Goal: Task Accomplishment & Management: Use online tool/utility

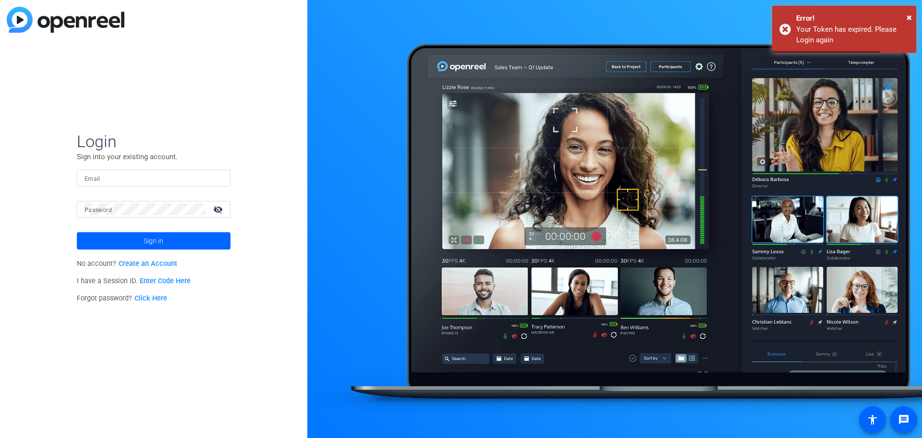
click at [92, 179] on mat-label "Email" at bounding box center [93, 178] width 16 height 7
click at [92, 179] on input "Email" at bounding box center [154, 178] width 138 height 12
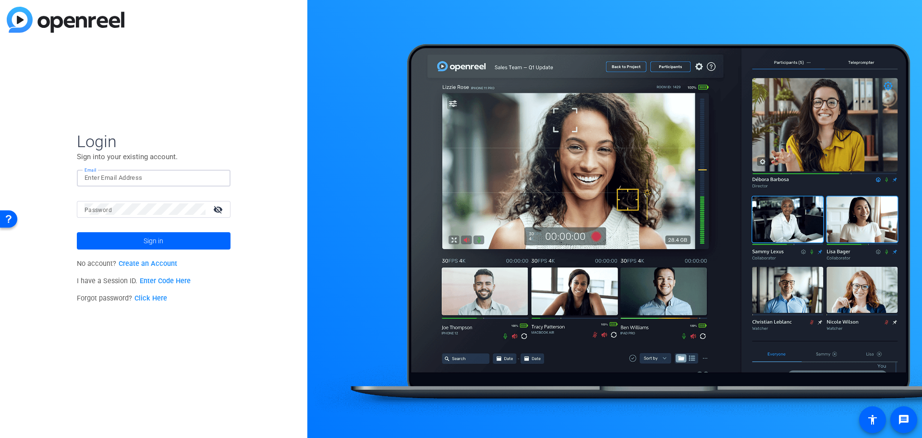
click at [100, 182] on input "Email" at bounding box center [154, 178] width 138 height 12
paste input "Marketing@lplatfrg.com"
type input "marketing@lplatfrg.com"
click at [90, 215] on div at bounding box center [145, 209] width 121 height 17
click at [103, 235] on span at bounding box center [154, 240] width 154 height 23
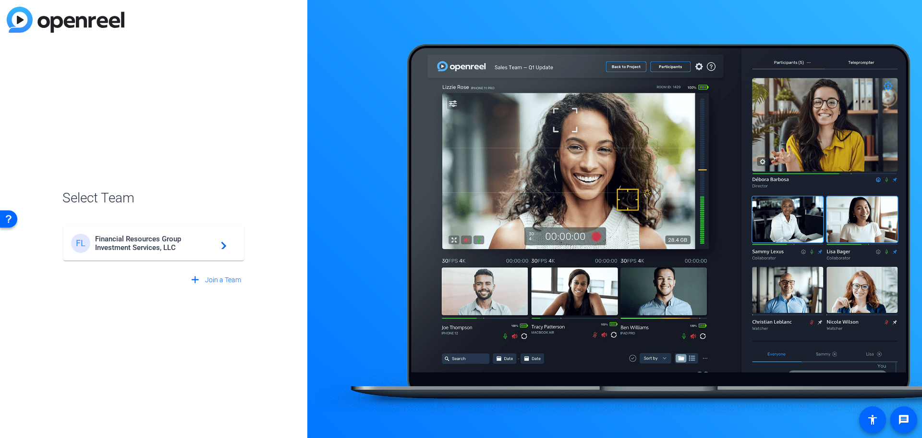
click at [127, 250] on span "Financial Resources Group Investment Services, LLC" at bounding box center [155, 242] width 120 height 17
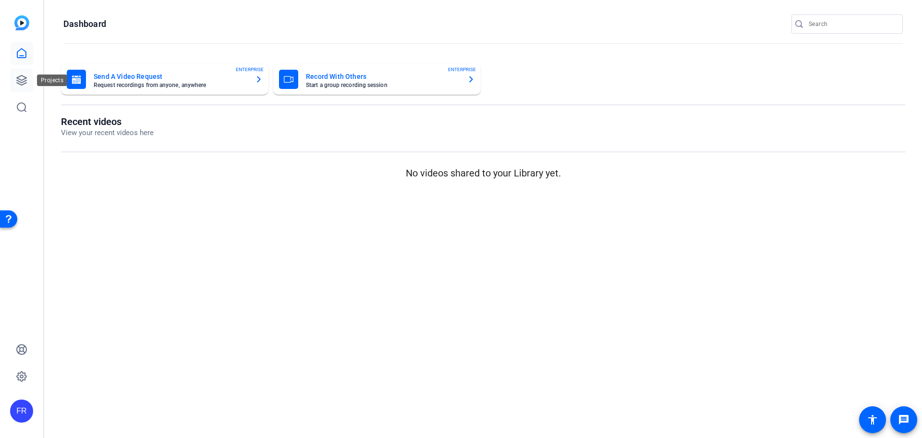
click at [21, 79] on icon at bounding box center [22, 80] width 12 height 12
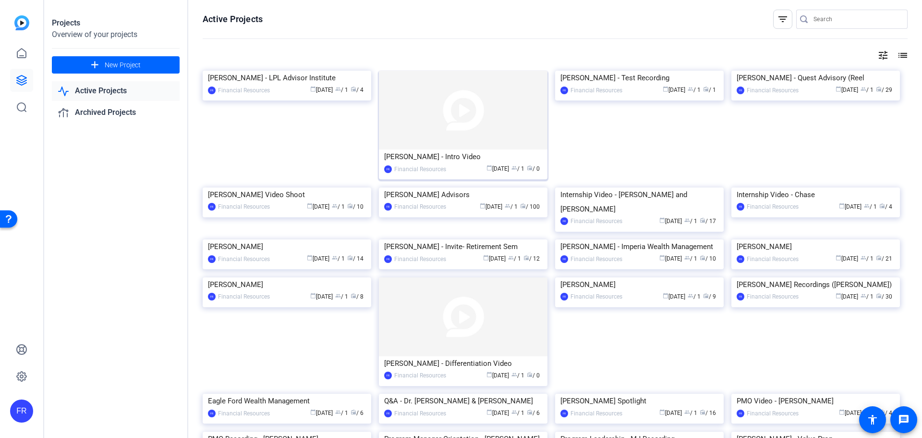
click at [433, 155] on div "[PERSON_NAME] - Intro Video" at bounding box center [463, 156] width 158 height 14
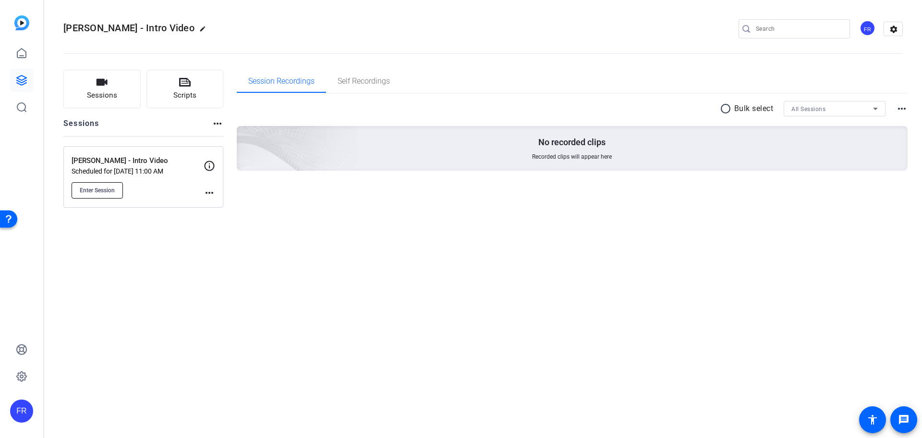
click at [89, 187] on span "Enter Session" at bounding box center [97, 190] width 35 height 8
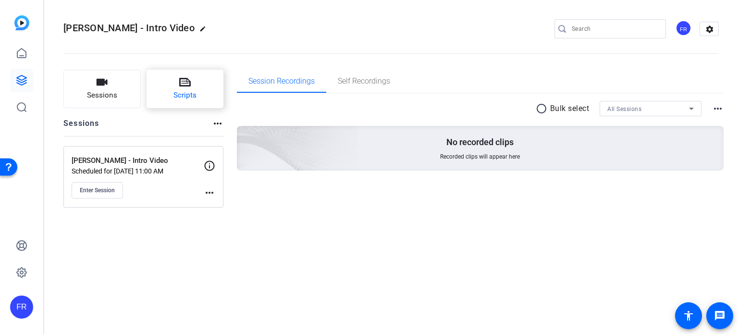
click at [187, 93] on span "Scripts" at bounding box center [184, 95] width 23 height 11
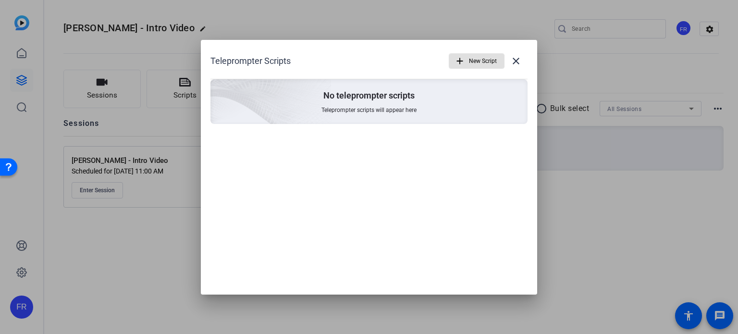
click at [385, 95] on p "No teleprompter scripts" at bounding box center [368, 96] width 91 height 12
click at [513, 56] on mat-icon "close" at bounding box center [516, 61] width 12 height 12
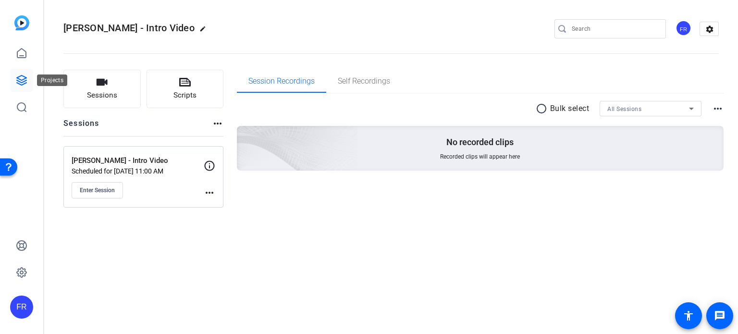
click at [23, 81] on icon at bounding box center [22, 80] width 12 height 12
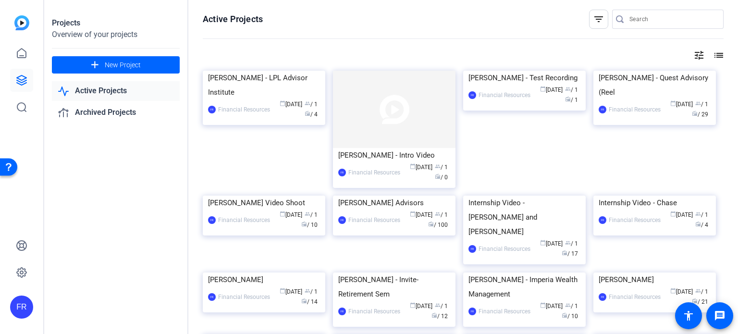
click at [507, 85] on div "Heather Carey - Test Recording" at bounding box center [524, 78] width 112 height 14
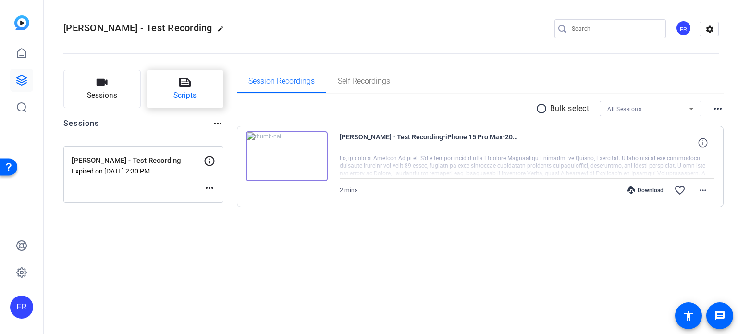
click at [197, 87] on button "Scripts" at bounding box center [184, 89] width 77 height 38
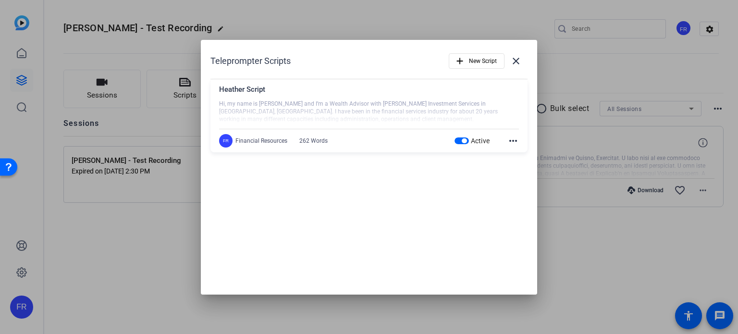
click at [516, 140] on mat-icon "more_horiz" at bounding box center [513, 141] width 12 height 12
click at [519, 153] on span "Edit" at bounding box center [534, 155] width 38 height 12
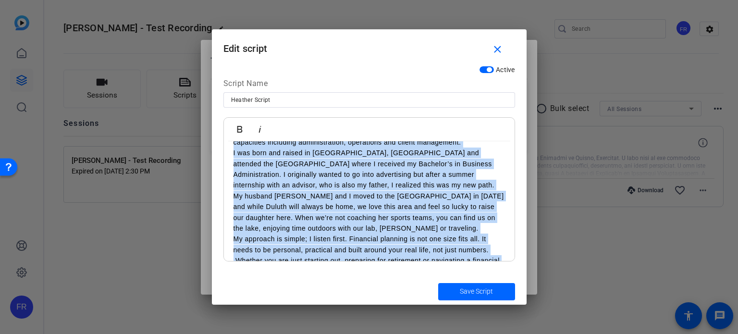
scroll to position [125, 0]
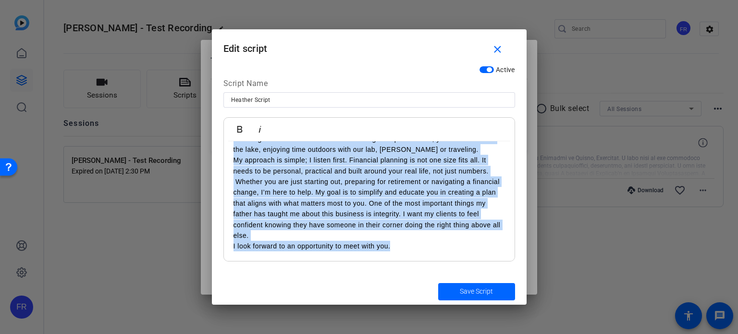
drag, startPoint x: 230, startPoint y: 155, endPoint x: 411, endPoint y: 261, distance: 209.5
click at [411, 261] on div "Active Script Name Heather Script Bold Italic Hi, my name is Heather Carey and …" at bounding box center [369, 169] width 315 height 217
copy div "Hi, my name is Heather Carey and I’m a Wealth Advisor with Frandsen Investment …"
click at [498, 51] on mat-icon "close" at bounding box center [497, 50] width 12 height 12
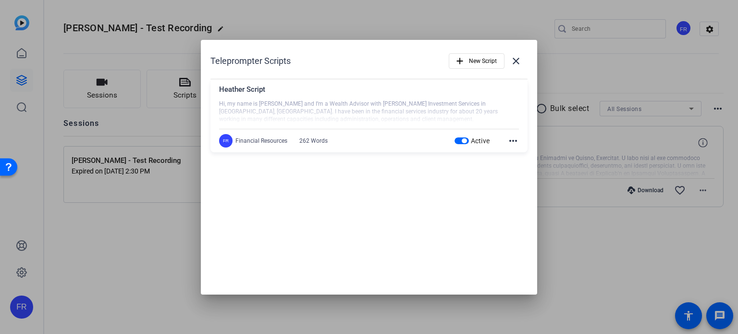
click at [520, 56] on mat-icon "close" at bounding box center [516, 61] width 12 height 12
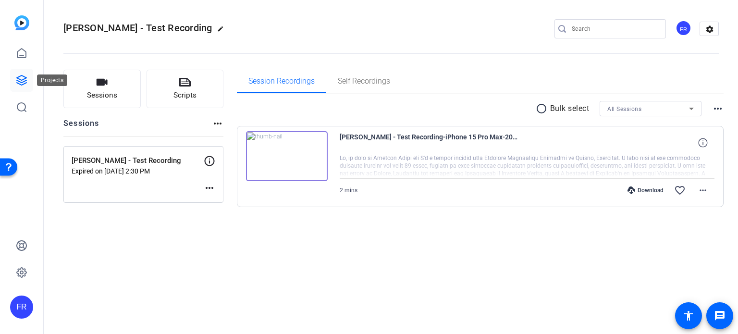
click at [25, 79] on icon at bounding box center [22, 80] width 12 height 12
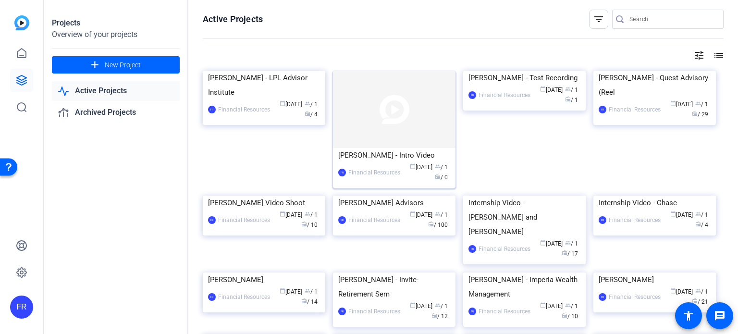
click at [391, 149] on div "[PERSON_NAME] - Intro Video" at bounding box center [394, 155] width 112 height 14
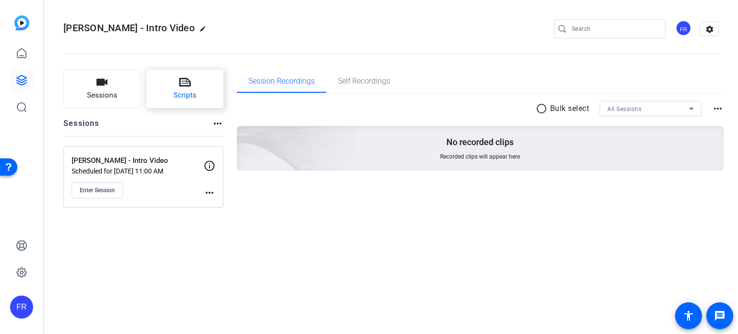
click at [183, 83] on icon at bounding box center [185, 82] width 12 height 9
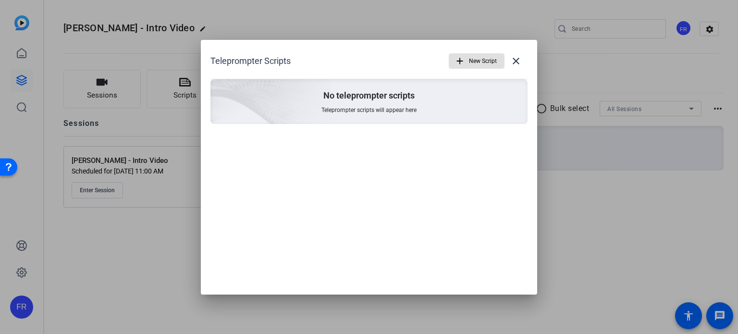
click at [478, 57] on span "New Script" at bounding box center [483, 61] width 28 height 18
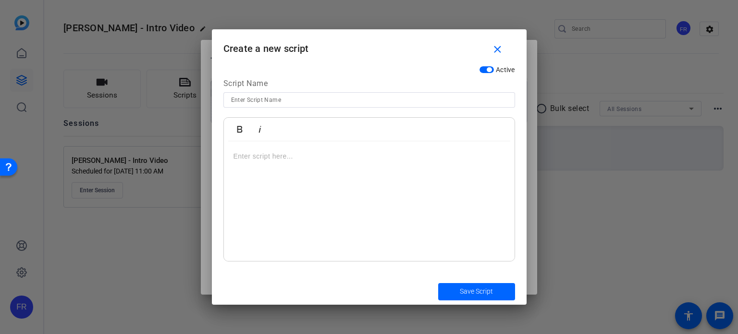
click at [263, 162] on div at bounding box center [369, 201] width 291 height 120
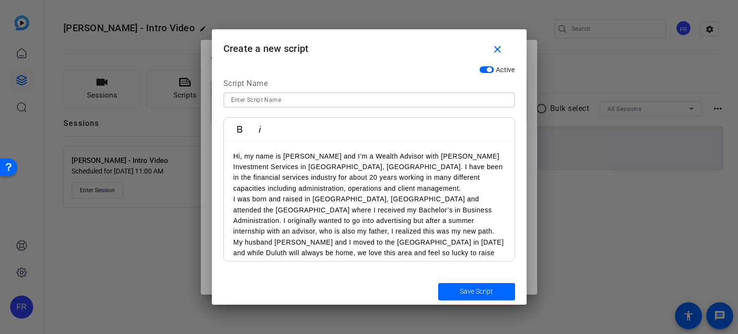
click at [240, 101] on input at bounding box center [369, 100] width 276 height 12
type input "Intro"
click at [212, 87] on div "Active Script Name Intro Bold Italic Hi, my name is Heather Carey and I’m a Wea…" at bounding box center [369, 169] width 315 height 217
click at [452, 289] on span "submit" at bounding box center [476, 291] width 77 height 23
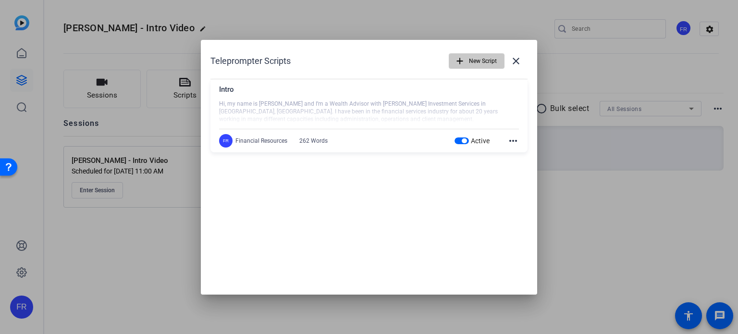
click at [475, 61] on span "New Script" at bounding box center [483, 61] width 28 height 18
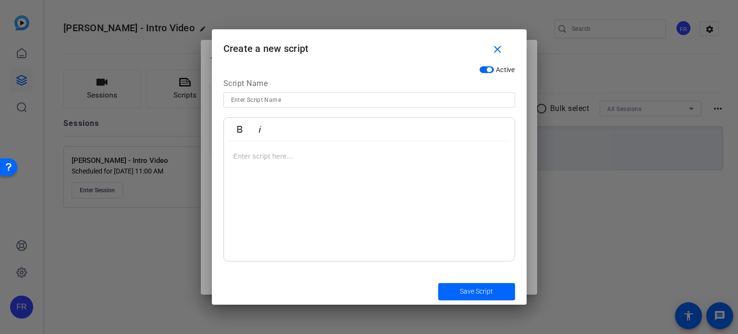
click at [262, 99] on input at bounding box center [369, 100] width 276 height 12
click at [260, 160] on p at bounding box center [368, 156] width 271 height 11
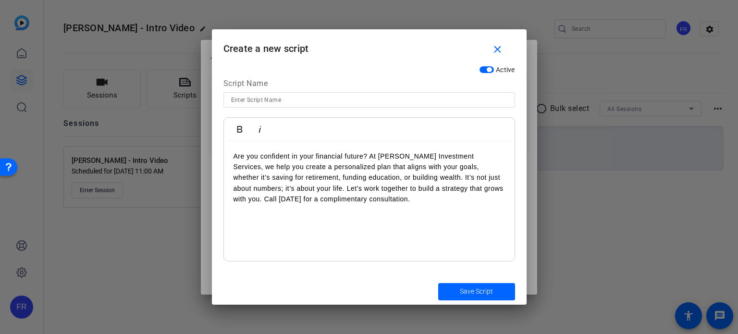
drag, startPoint x: 268, startPoint y: 100, endPoint x: 271, endPoint y: 95, distance: 6.0
click at [270, 98] on input at bounding box center [369, 100] width 276 height 12
type input "Extra"
click at [472, 289] on span "Save Script" at bounding box center [476, 291] width 33 height 10
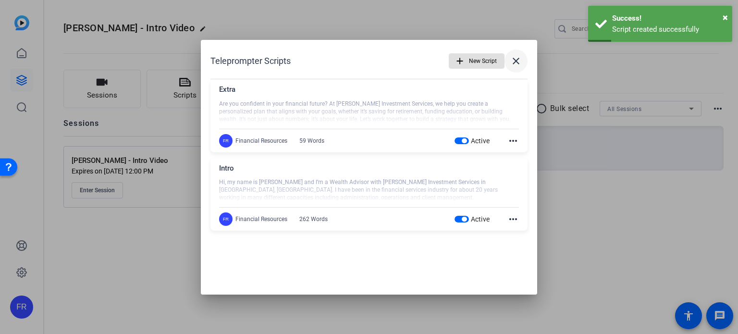
click at [519, 63] on mat-icon "close" at bounding box center [516, 61] width 12 height 12
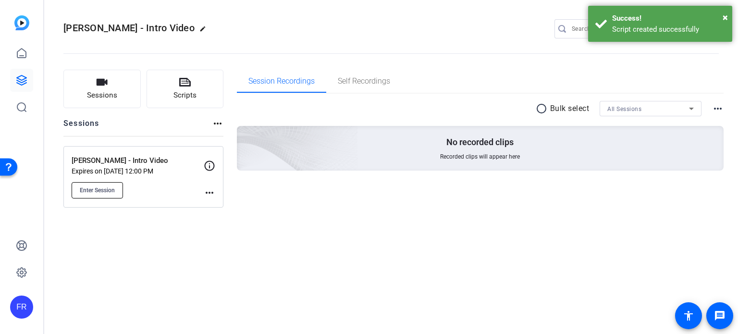
click at [104, 190] on span "Enter Session" at bounding box center [97, 190] width 35 height 8
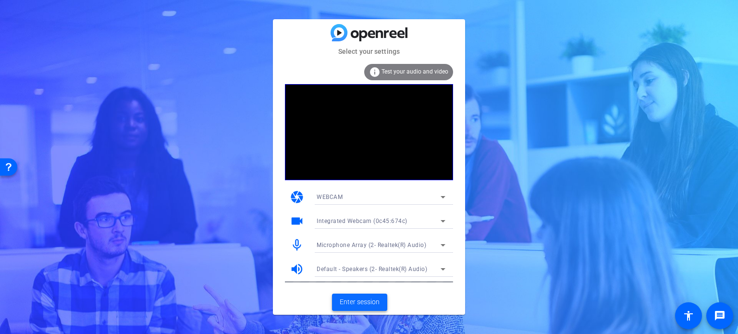
click at [366, 297] on span "Enter session" at bounding box center [360, 302] width 40 height 10
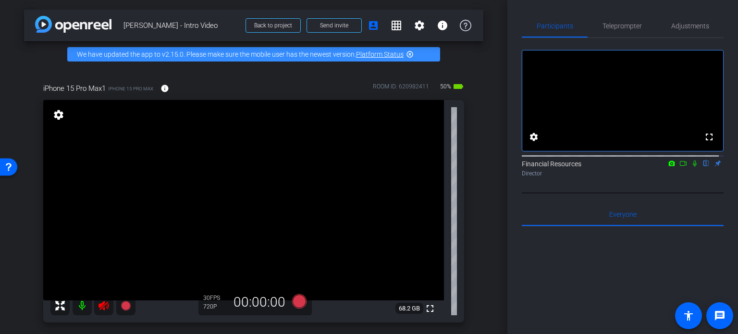
click at [99, 304] on icon at bounding box center [103, 306] width 10 height 10
click at [100, 307] on icon at bounding box center [103, 306] width 10 height 10
click at [60, 116] on mat-icon "settings" at bounding box center [58, 115] width 13 height 12
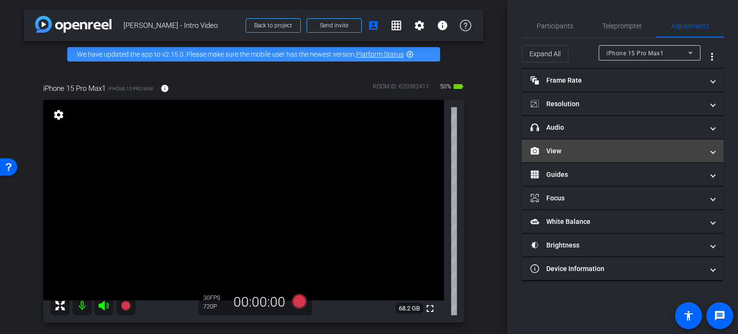
click at [580, 150] on mat-panel-title "View" at bounding box center [616, 151] width 173 height 10
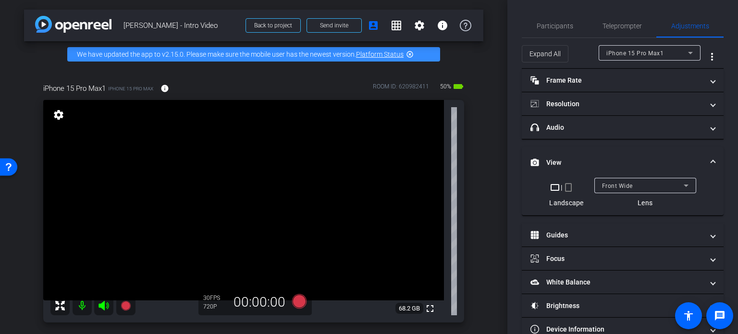
click at [616, 184] on span "Front Wide" at bounding box center [617, 186] width 31 height 7
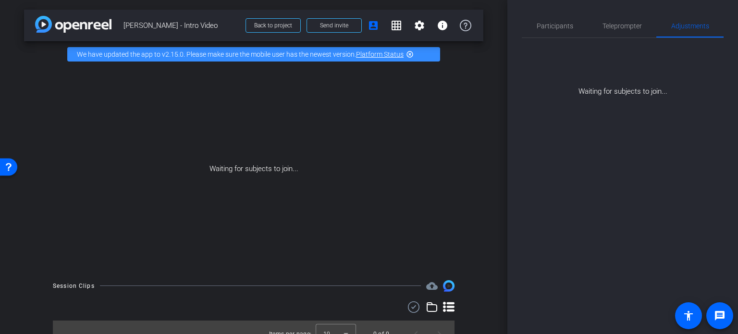
click at [78, 73] on div "Waiting for subjects to join..." at bounding box center [253, 168] width 459 height 203
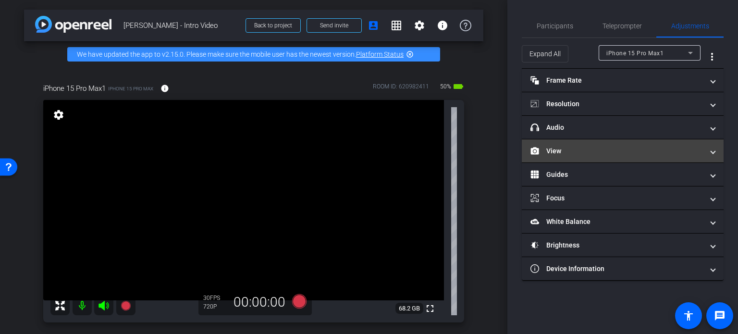
click at [595, 149] on mat-panel-title "View" at bounding box center [616, 151] width 173 height 10
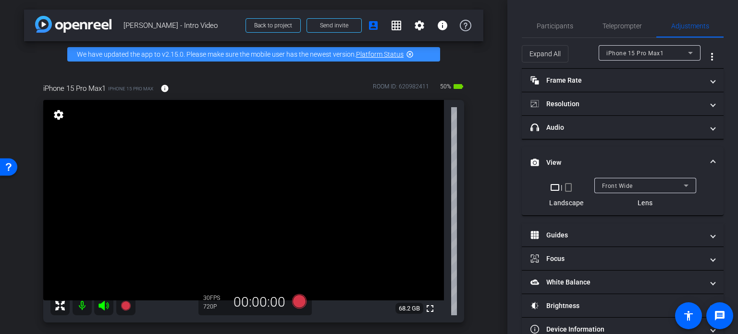
click at [567, 186] on mat-icon "crop_portrait" at bounding box center [568, 188] width 12 height 12
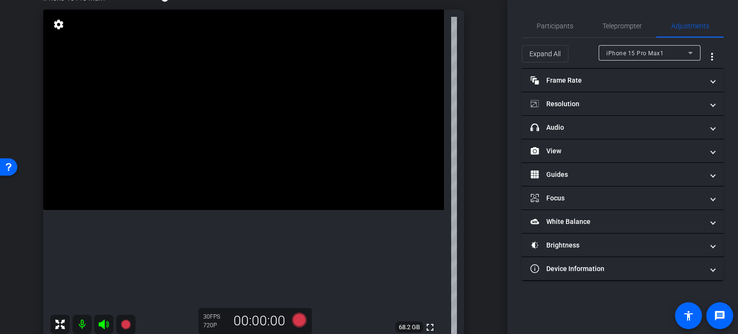
scroll to position [92, 0]
click at [622, 24] on span "Teleprompter" at bounding box center [621, 26] width 39 height 7
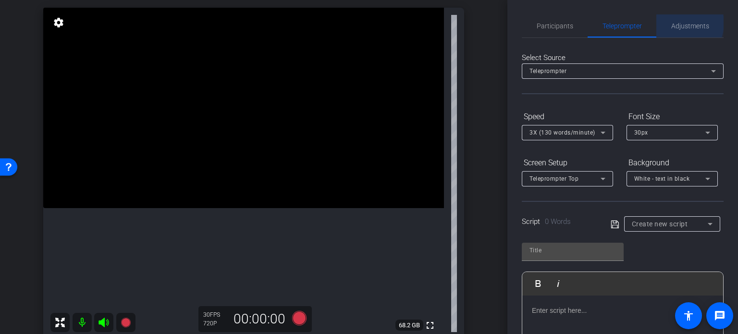
click at [674, 23] on span "Adjustments" at bounding box center [690, 26] width 38 height 7
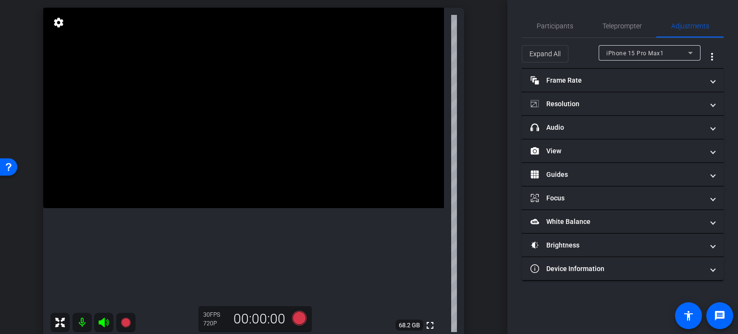
click at [167, 208] on video at bounding box center [243, 108] width 401 height 200
click at [617, 23] on span "Teleprompter" at bounding box center [621, 26] width 39 height 7
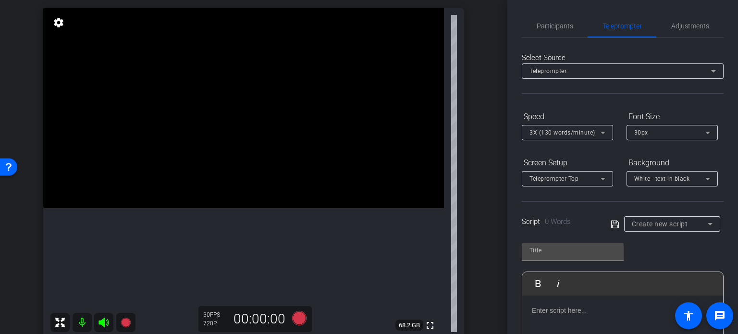
click at [566, 131] on span "3X (130 words/minute)" at bounding box center [562, 132] width 66 height 7
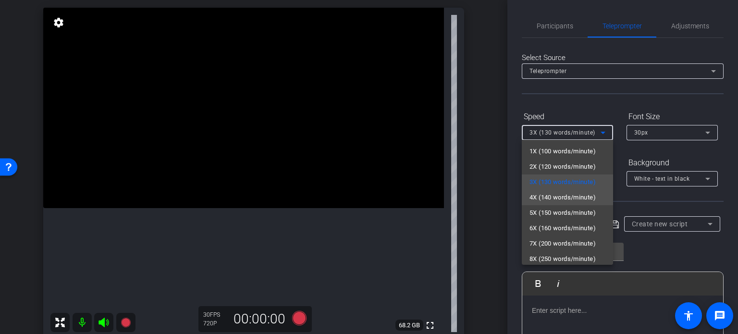
click at [548, 195] on span "4X (140 words/minute)" at bounding box center [562, 198] width 66 height 12
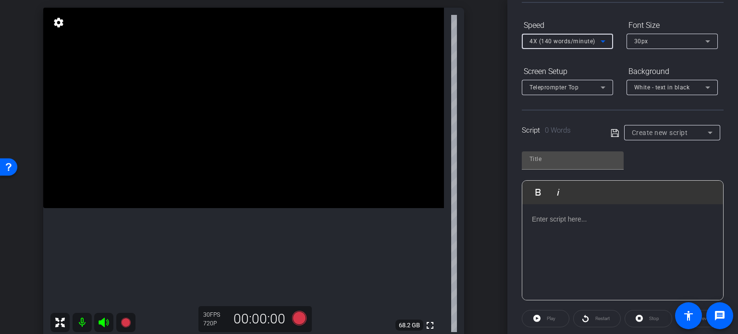
scroll to position [91, 0]
click at [672, 132] on span "Create new script" at bounding box center [660, 133] width 56 height 8
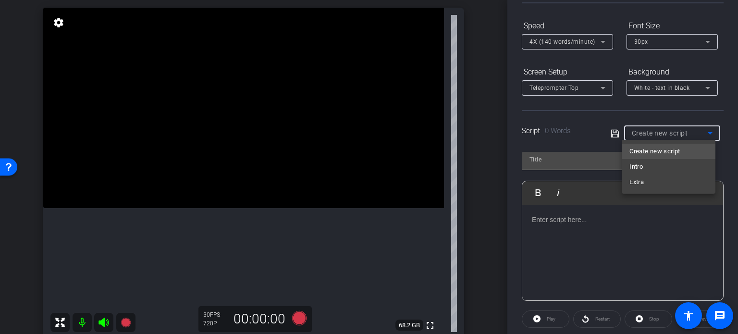
click at [657, 167] on mat-option "Intro" at bounding box center [669, 166] width 94 height 15
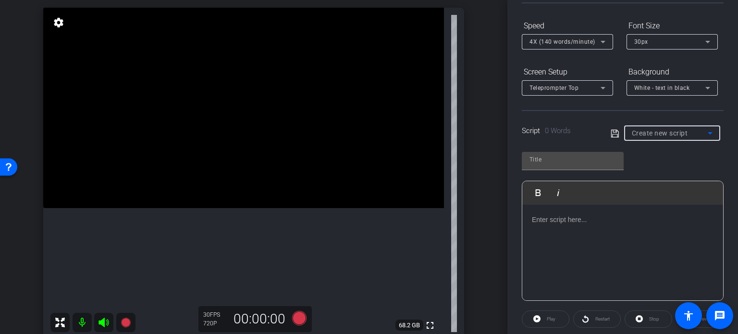
type input "Intro"
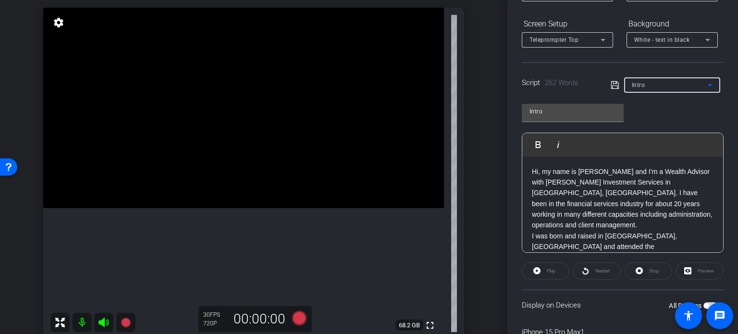
scroll to position [190, 0]
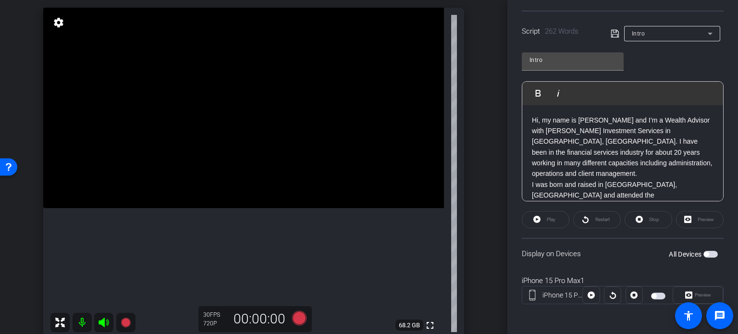
click at [704, 252] on span "button" at bounding box center [706, 254] width 5 height 5
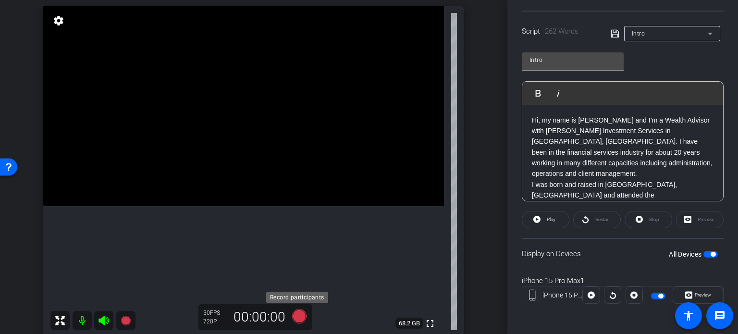
click at [296, 313] on icon at bounding box center [299, 316] width 14 height 14
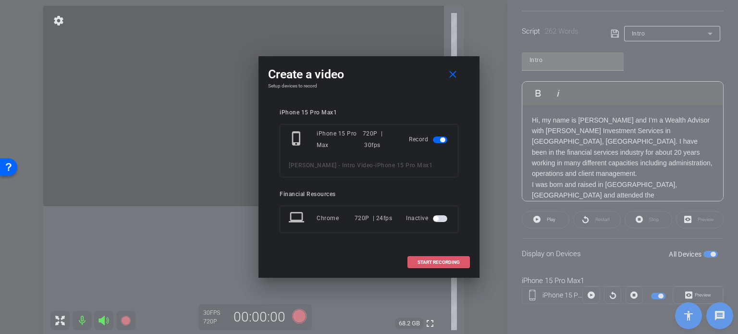
click at [428, 262] on span "START RECORDING" at bounding box center [438, 262] width 42 height 5
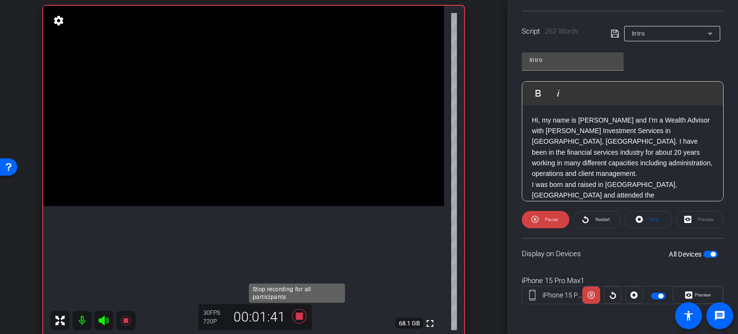
click at [296, 313] on icon at bounding box center [299, 316] width 14 height 14
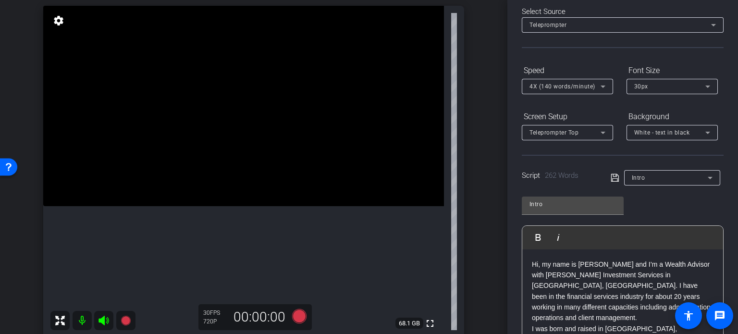
scroll to position [46, 0]
click at [571, 86] on span "4X (140 words/minute)" at bounding box center [562, 86] width 66 height 7
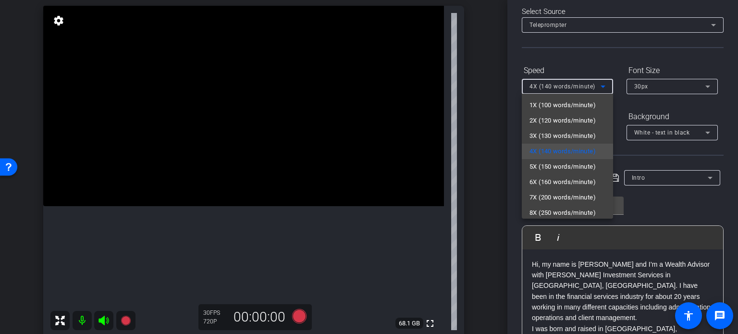
click at [576, 63] on div at bounding box center [369, 167] width 738 height 334
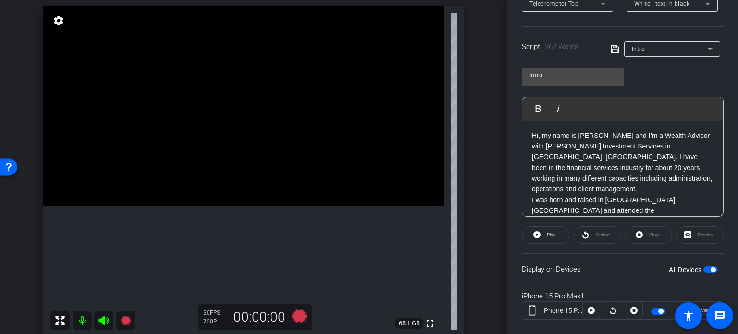
scroll to position [190, 0]
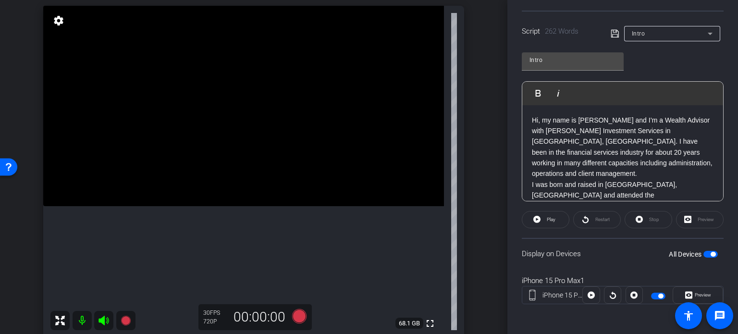
click at [710, 252] on span "button" at bounding box center [712, 254] width 5 height 5
click at [703, 249] on div "All Devices" at bounding box center [693, 254] width 49 height 10
click at [704, 252] on span "button" at bounding box center [706, 254] width 5 height 5
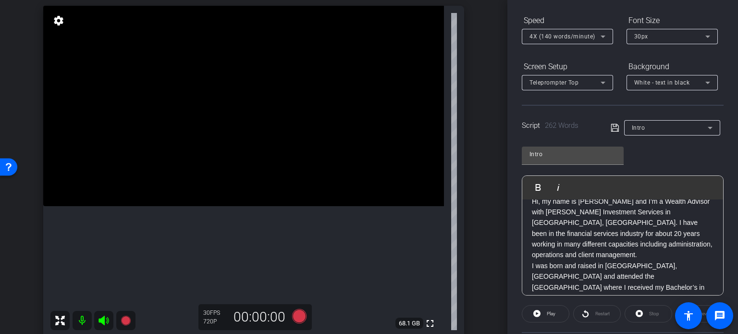
scroll to position [48, 0]
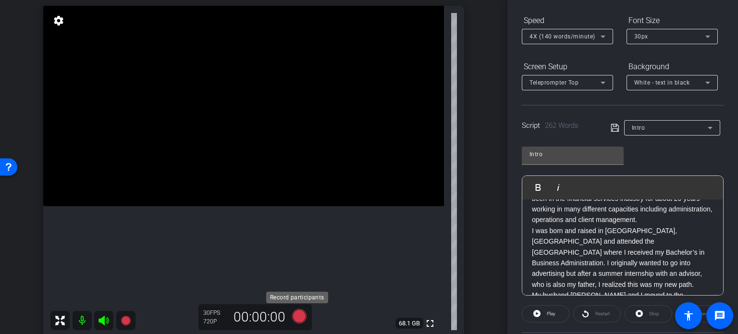
click at [297, 314] on icon at bounding box center [299, 316] width 14 height 14
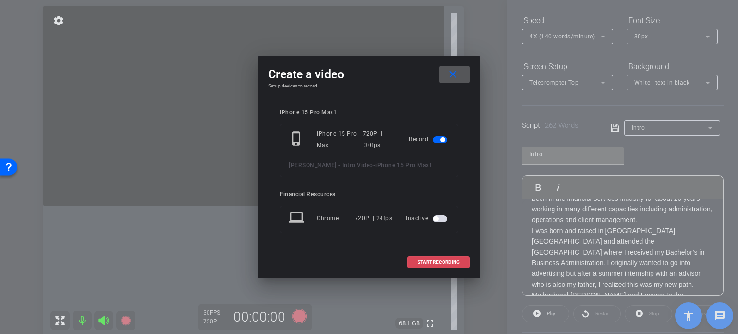
click at [430, 260] on span "START RECORDING" at bounding box center [438, 262] width 42 height 5
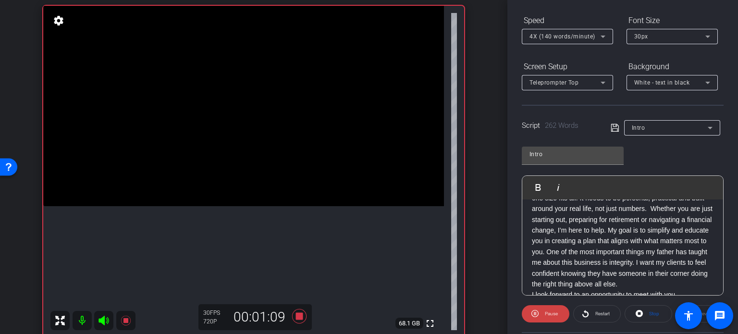
scroll to position [224, 0]
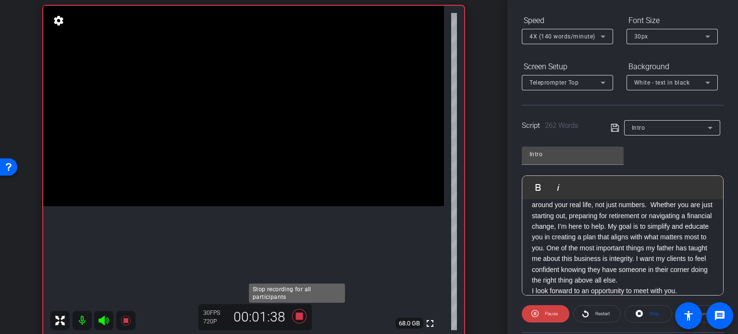
click at [294, 314] on icon at bounding box center [299, 316] width 14 height 14
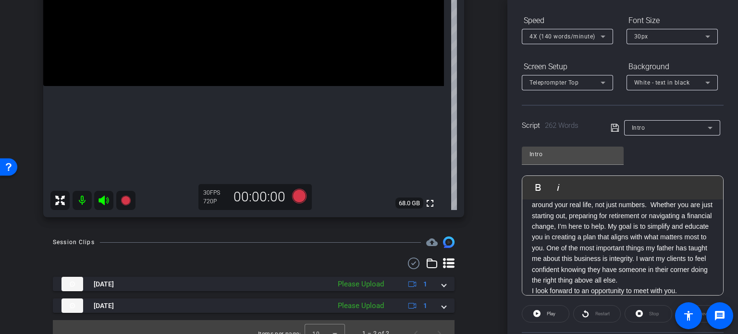
scroll to position [227, 0]
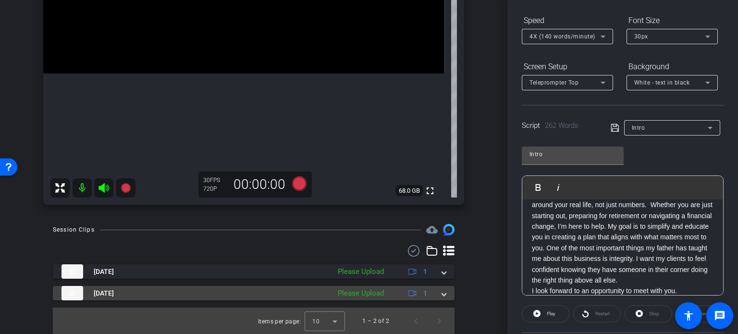
click at [442, 293] on span at bounding box center [444, 293] width 4 height 10
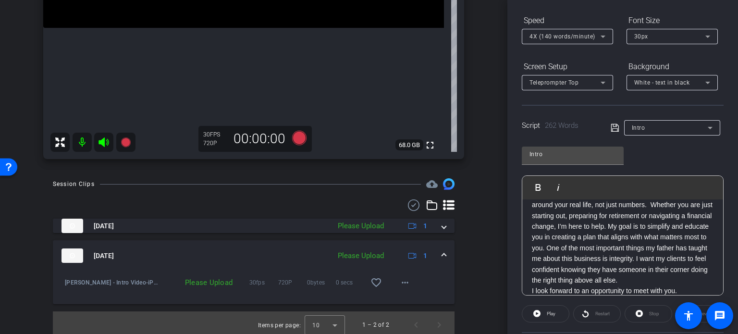
scroll to position [277, 0]
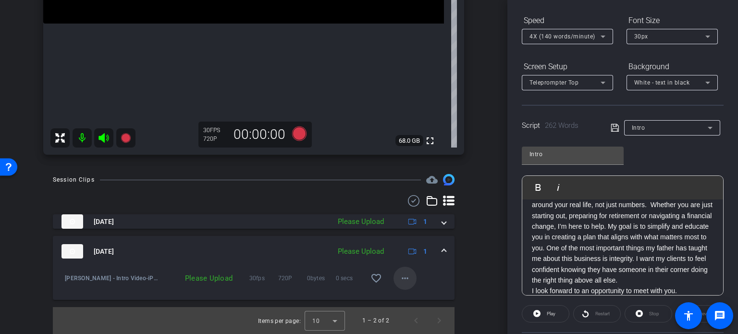
click at [400, 274] on mat-icon "more_horiz" at bounding box center [405, 278] width 12 height 12
click at [406, 294] on span "Upload" at bounding box center [415, 299] width 38 height 12
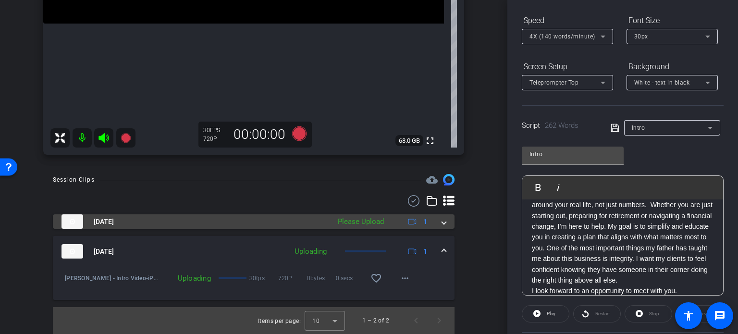
click at [442, 221] on span at bounding box center [444, 222] width 4 height 10
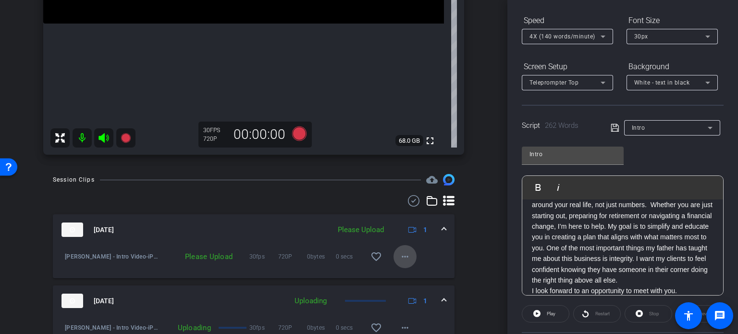
click at [400, 256] on mat-icon "more_horiz" at bounding box center [405, 257] width 12 height 12
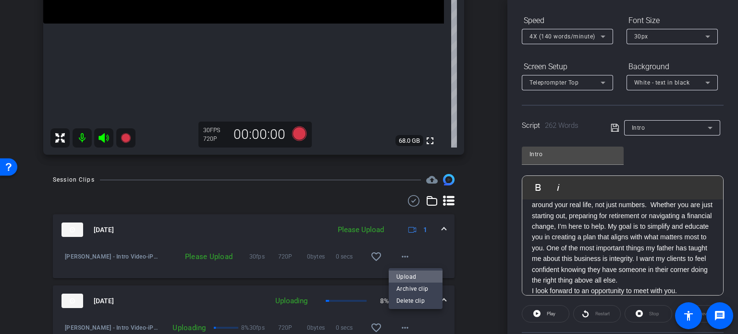
click at [400, 273] on span "Upload" at bounding box center [415, 277] width 38 height 12
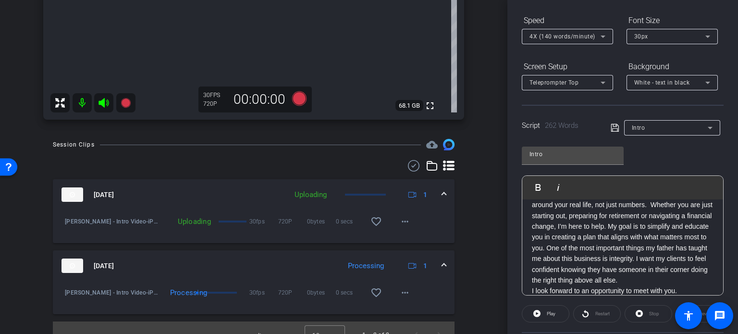
scroll to position [326, 0]
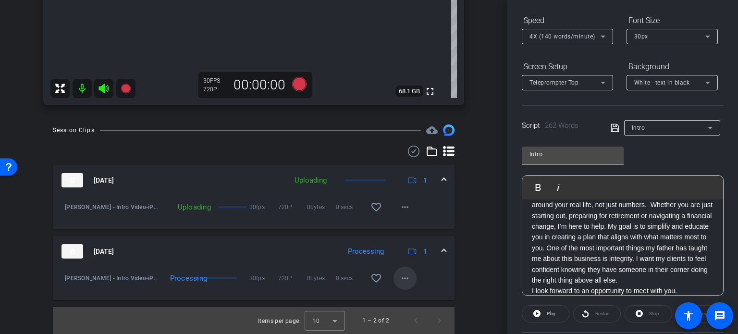
click at [400, 278] on mat-icon "more_horiz" at bounding box center [405, 278] width 12 height 12
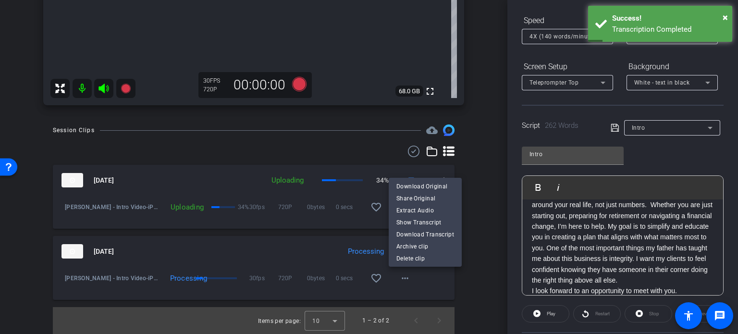
click at [474, 185] on div at bounding box center [369, 167] width 738 height 334
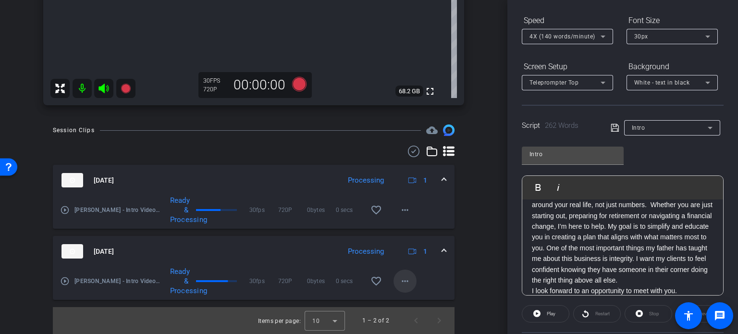
click at [402, 277] on mat-icon "more_horiz" at bounding box center [405, 281] width 12 height 12
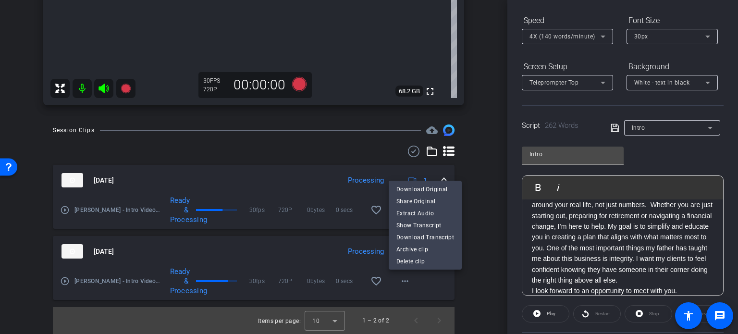
click at [474, 203] on div at bounding box center [369, 167] width 738 height 334
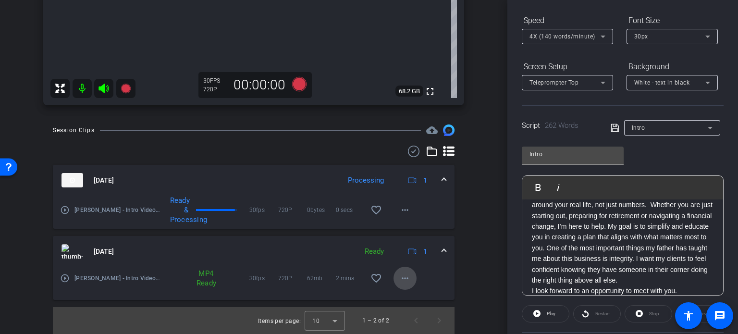
click at [401, 278] on mat-icon "more_horiz" at bounding box center [405, 278] width 12 height 12
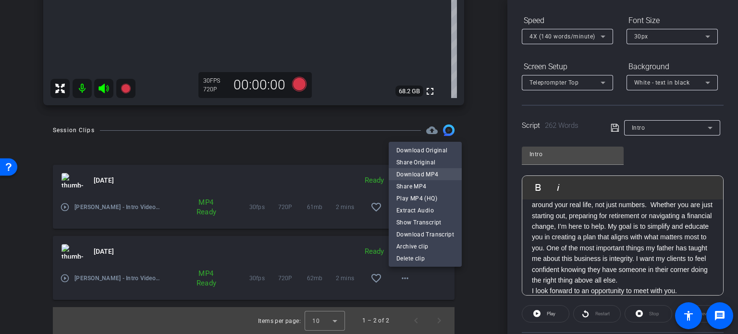
click at [424, 174] on span "Download MP4" at bounding box center [425, 175] width 58 height 12
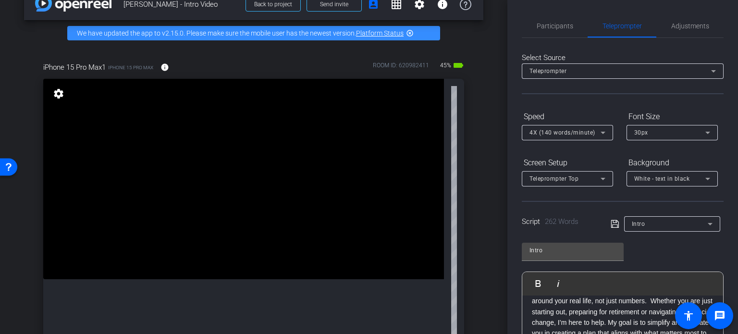
scroll to position [0, 0]
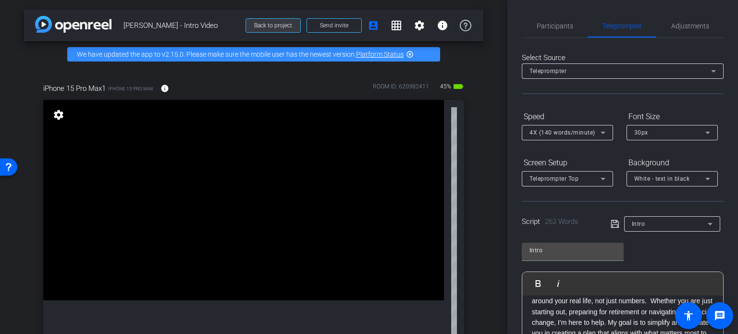
click at [257, 26] on span "Back to project" at bounding box center [273, 25] width 38 height 7
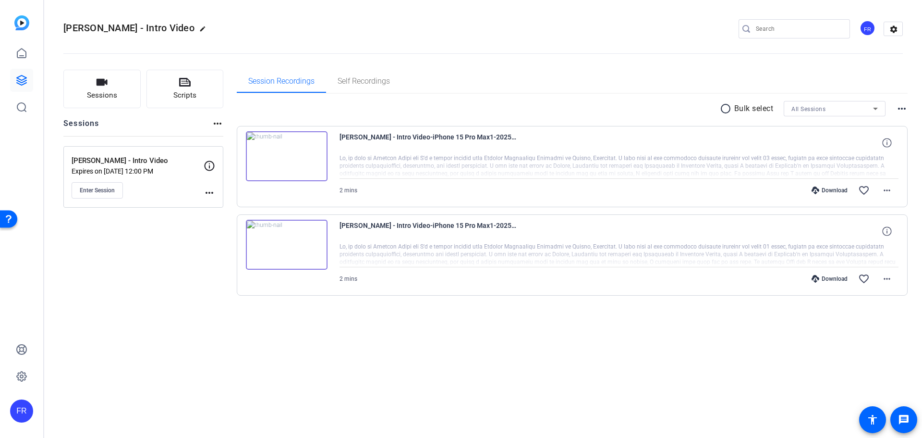
click at [737, 186] on div "Download" at bounding box center [830, 190] width 46 height 8
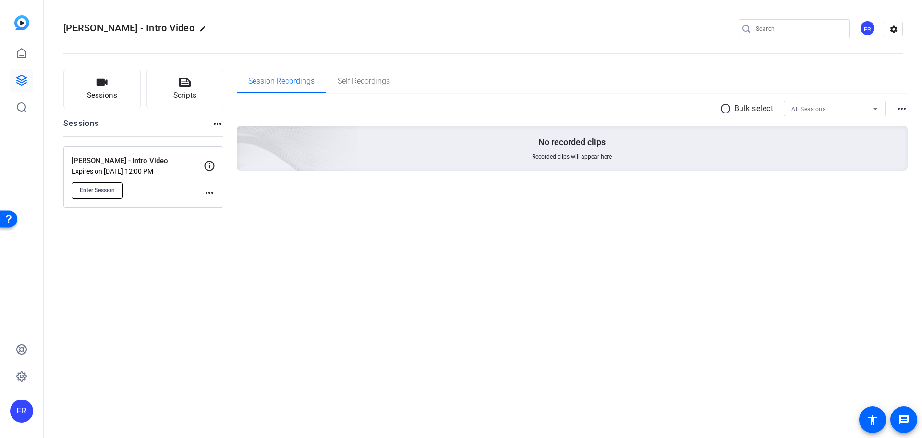
click at [89, 189] on span "Enter Session" at bounding box center [97, 190] width 35 height 8
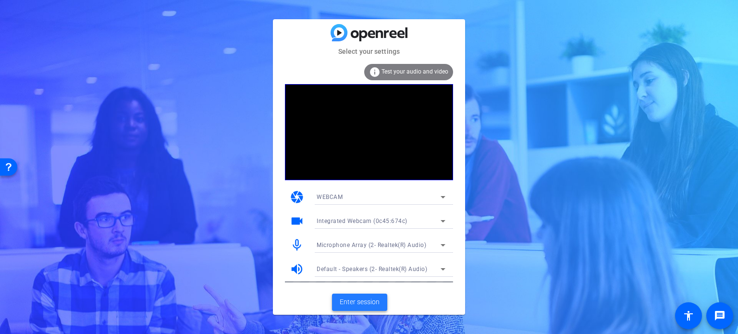
click at [349, 304] on span "Enter session" at bounding box center [360, 302] width 40 height 10
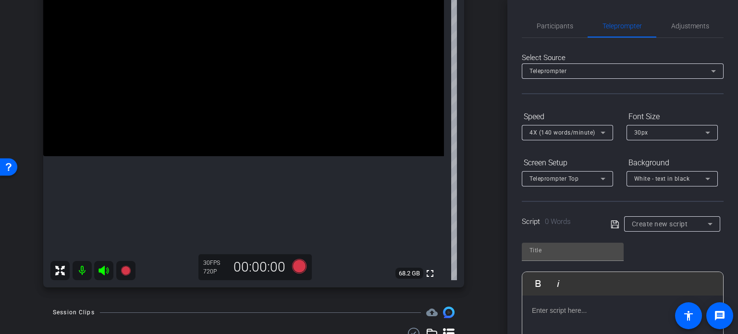
scroll to position [96, 0]
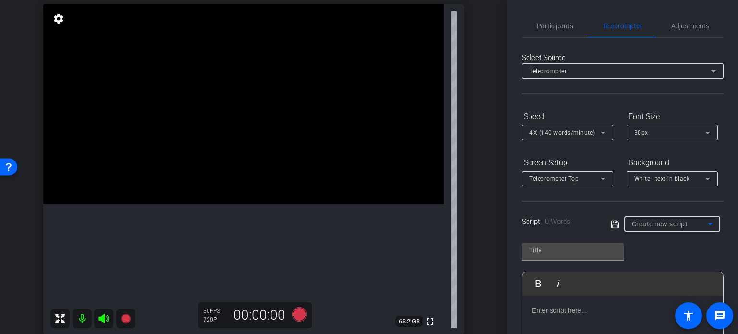
click at [669, 225] on span "Create new script" at bounding box center [660, 224] width 56 height 8
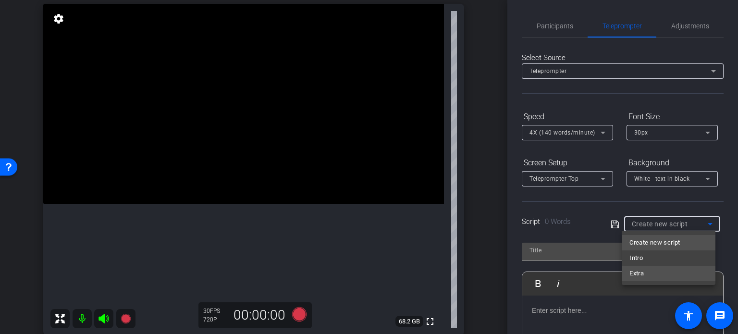
click at [651, 270] on mat-option "Extra" at bounding box center [669, 273] width 94 height 15
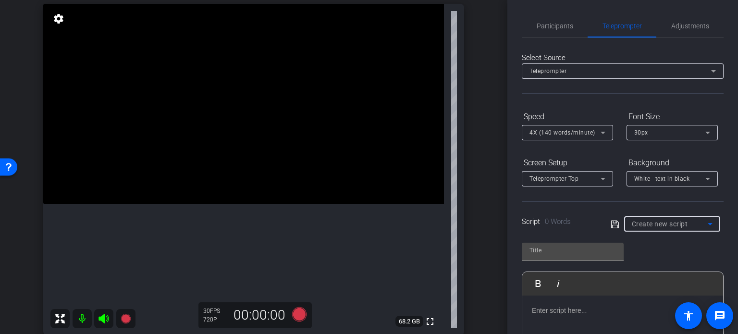
type input "Extra"
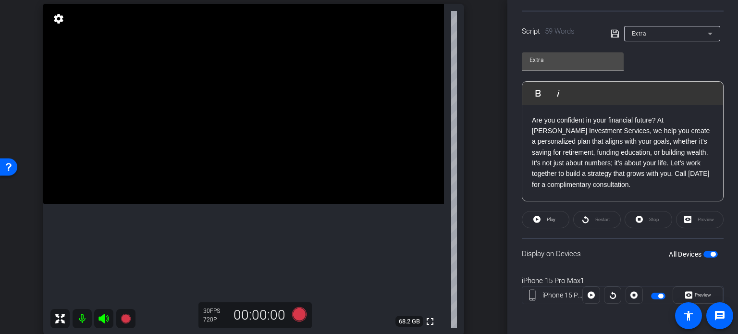
click at [710, 252] on span "button" at bounding box center [712, 254] width 5 height 5
click at [704, 253] on span "button" at bounding box center [706, 254] width 5 height 5
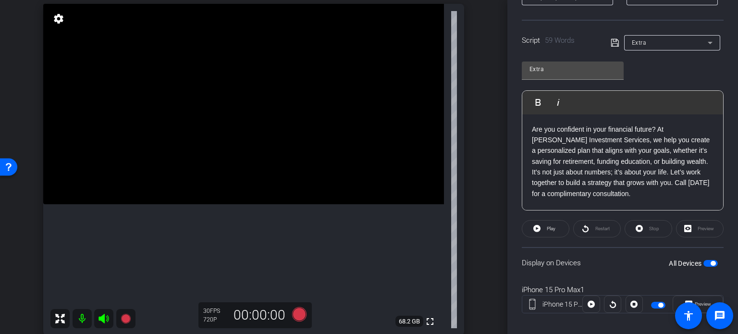
scroll to position [190, 0]
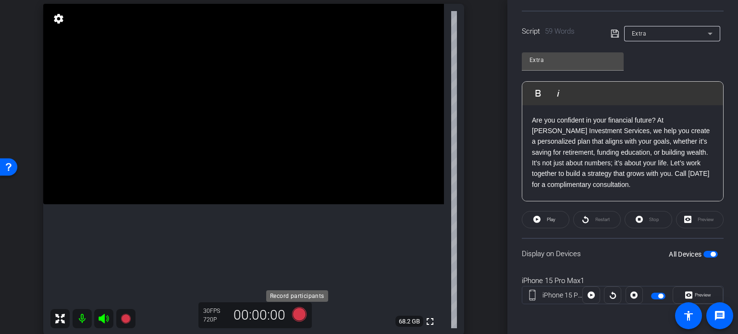
click at [295, 311] on icon at bounding box center [299, 314] width 14 height 14
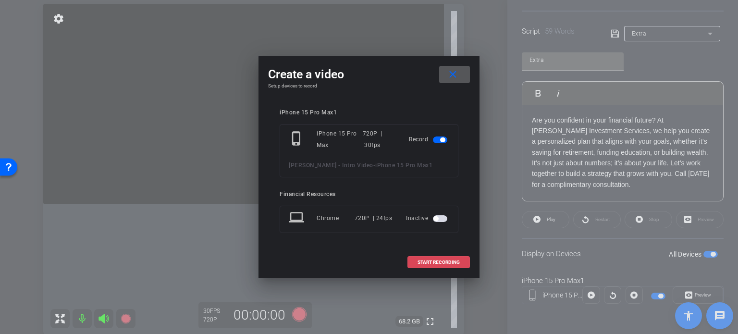
click at [448, 260] on span "START RECORDING" at bounding box center [438, 262] width 42 height 5
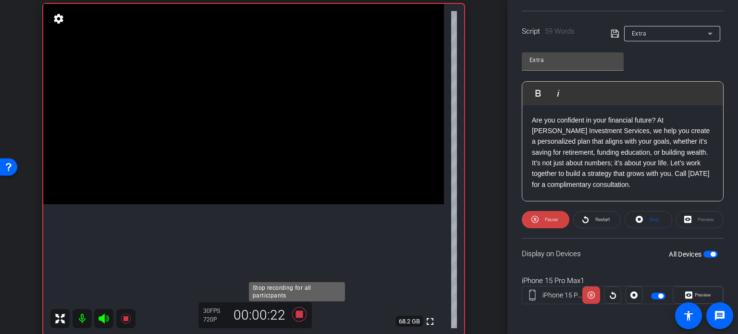
click at [296, 317] on icon at bounding box center [299, 314] width 14 height 14
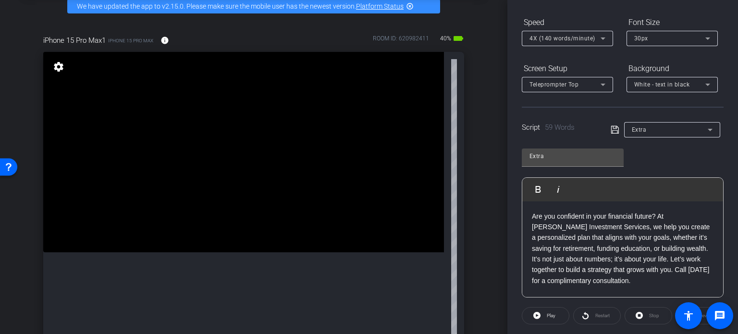
scroll to position [46, 0]
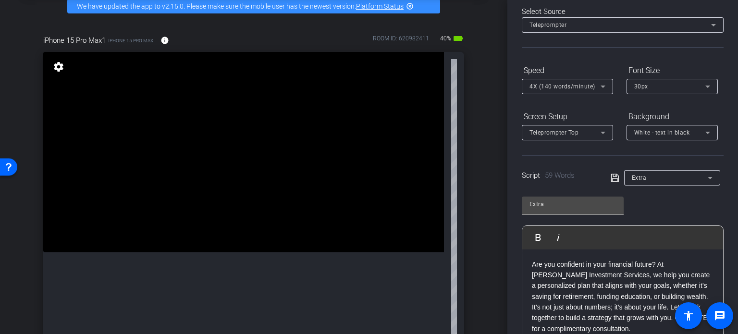
click at [556, 87] on span "4X (140 words/minute)" at bounding box center [562, 86] width 66 height 7
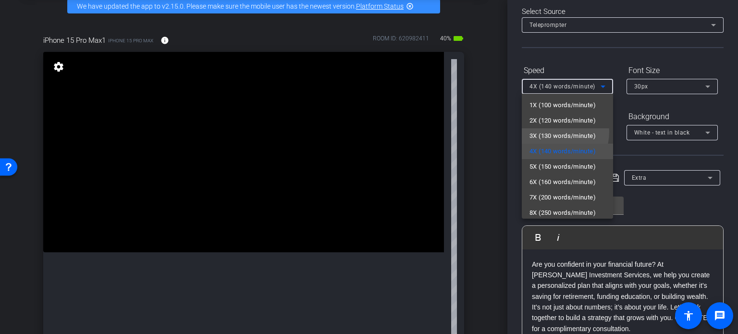
click at [551, 131] on span "3X (130 words/minute)" at bounding box center [562, 136] width 66 height 12
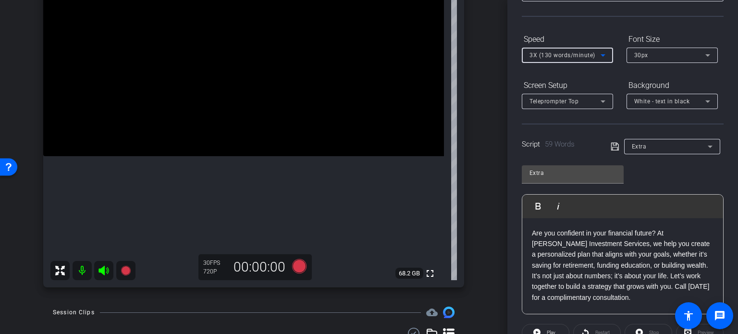
scroll to position [94, 0]
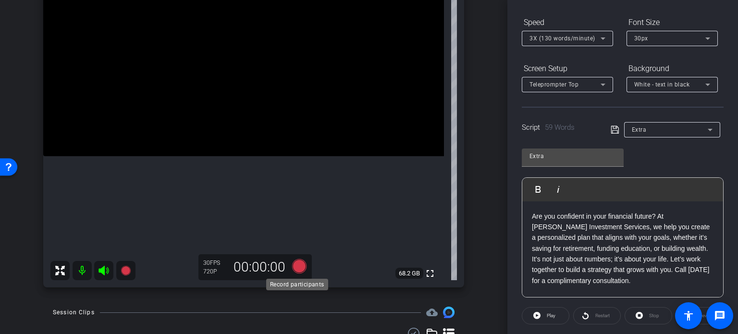
click at [295, 265] on icon at bounding box center [299, 266] width 14 height 14
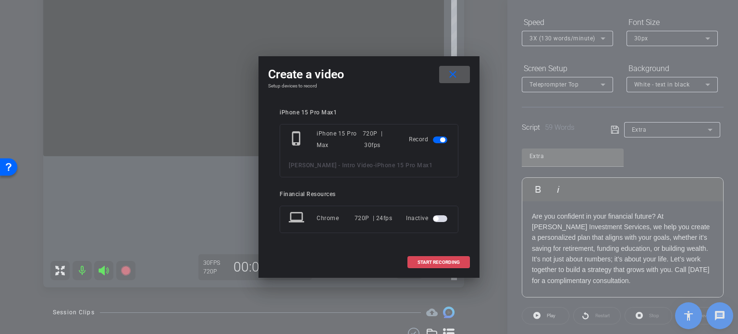
click at [439, 264] on span "START RECORDING" at bounding box center [438, 262] width 42 height 5
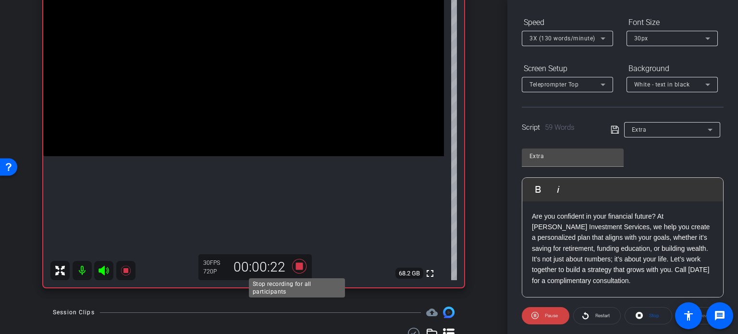
click at [295, 264] on icon at bounding box center [299, 266] width 14 height 14
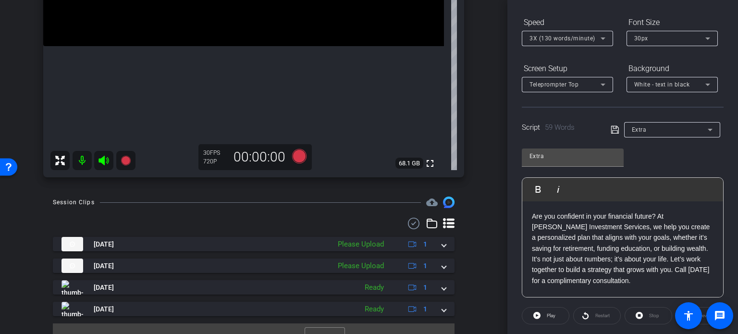
scroll to position [270, 0]
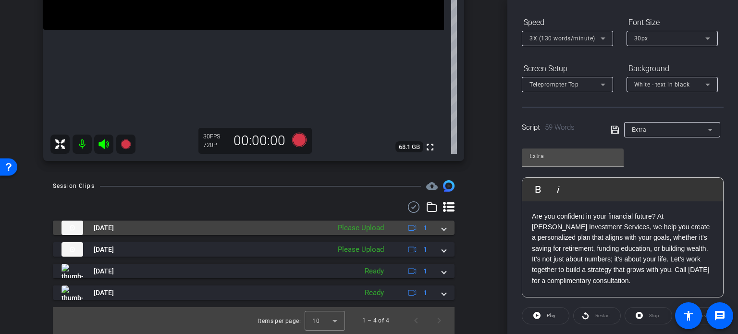
click at [443, 225] on mat-expansion-panel-header "[DATE] Please Upload 1" at bounding box center [254, 227] width 402 height 14
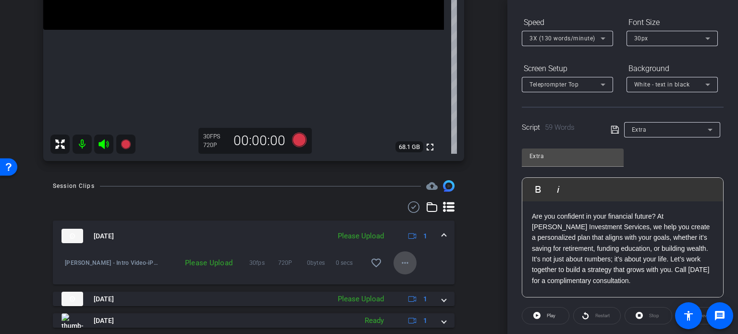
click at [399, 263] on mat-icon "more_horiz" at bounding box center [405, 263] width 12 height 12
click at [409, 281] on span "Upload" at bounding box center [415, 283] width 38 height 12
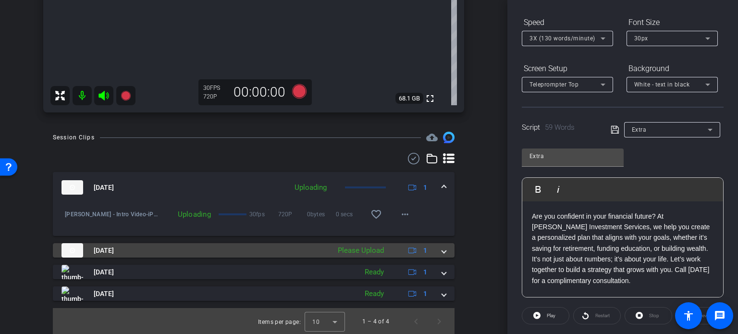
scroll to position [320, 0]
click at [442, 247] on span at bounding box center [444, 249] width 4 height 10
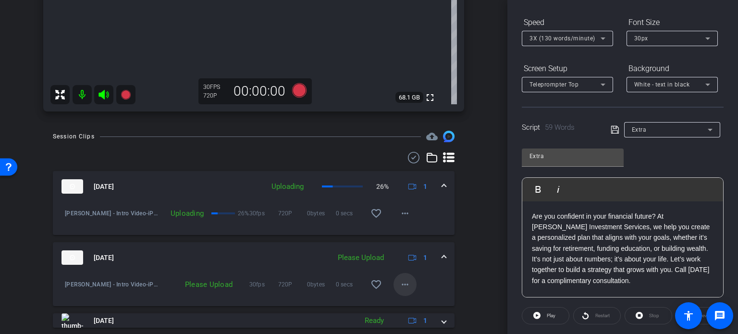
click at [401, 282] on mat-icon "more_horiz" at bounding box center [405, 285] width 12 height 12
click at [409, 240] on span "Upload" at bounding box center [415, 240] width 38 height 12
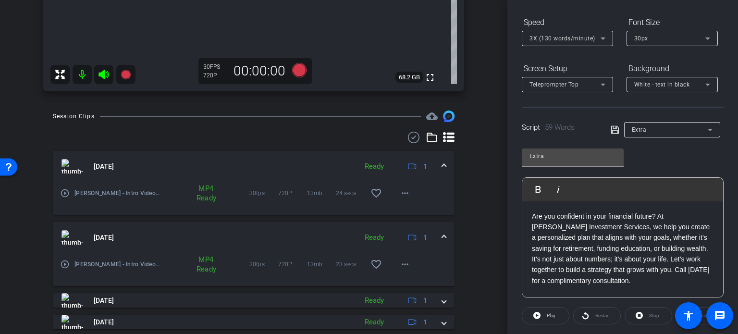
scroll to position [369, 0]
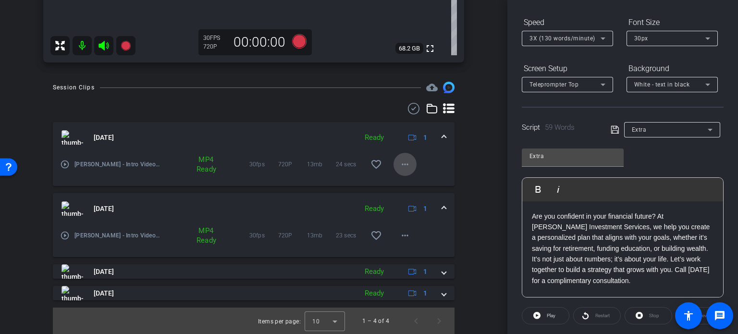
click at [399, 158] on mat-icon "more_horiz" at bounding box center [405, 164] width 12 height 12
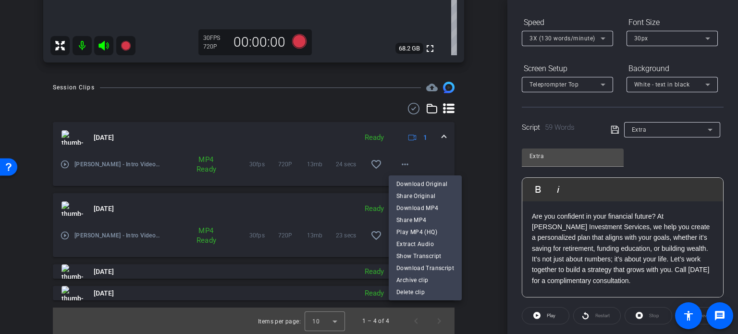
click at [463, 164] on div at bounding box center [369, 167] width 738 height 334
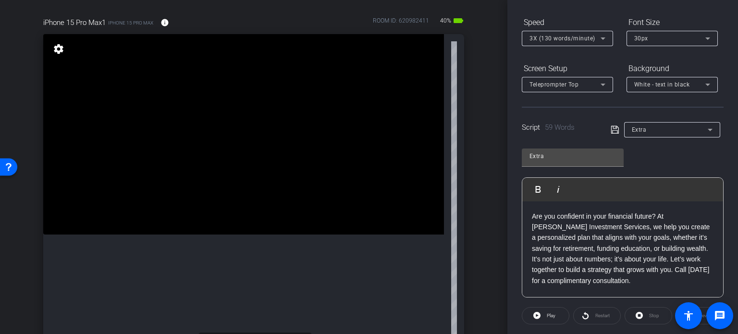
scroll to position [0, 0]
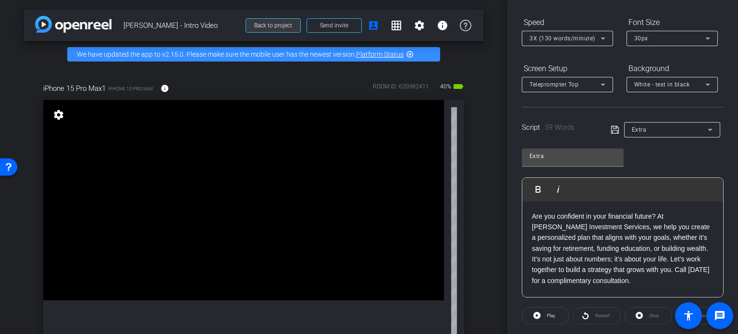
click at [272, 23] on span "Back to project" at bounding box center [273, 25] width 38 height 7
